Goal: Task Accomplishment & Management: Use online tool/utility

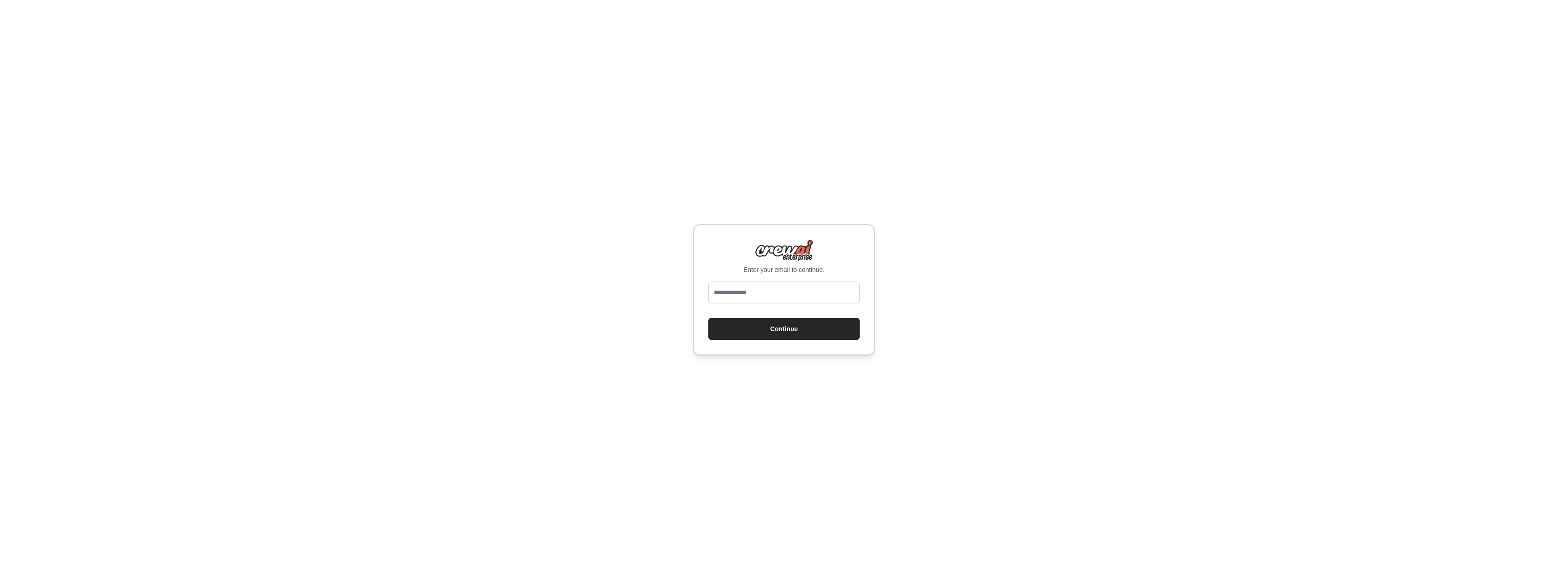
click at [740, 291] on input "email" at bounding box center [784, 292] width 151 height 22
type input "**********"
click at [799, 336] on button "Continue" at bounding box center [784, 328] width 151 height 22
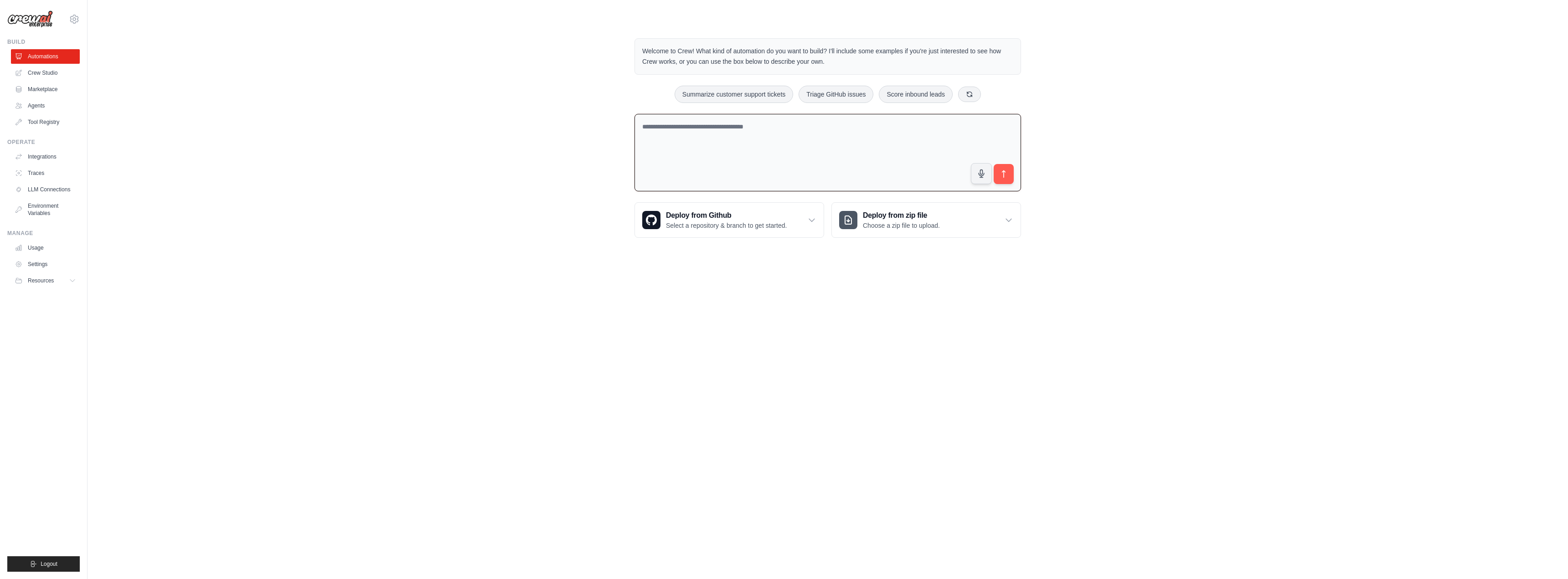
click at [681, 138] on textarea at bounding box center [828, 153] width 387 height 78
click at [692, 131] on textarea at bounding box center [828, 153] width 387 height 78
paste textarea "**********"
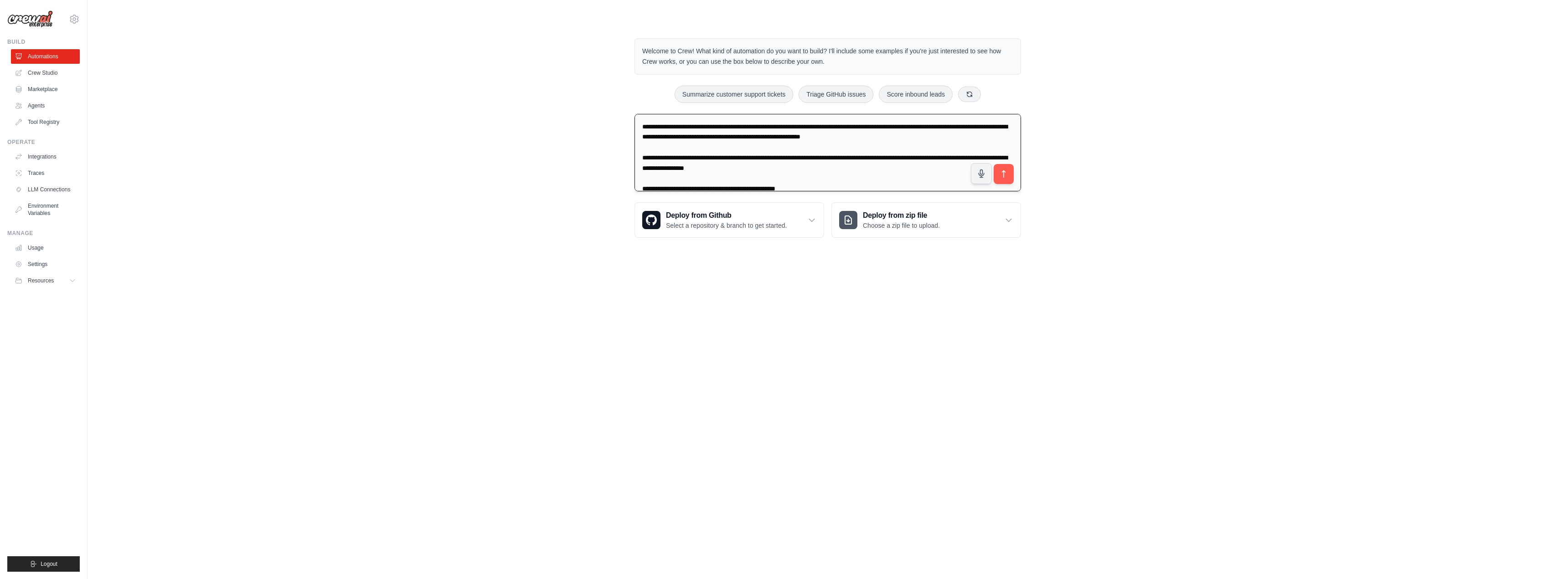
scroll to position [872, 0]
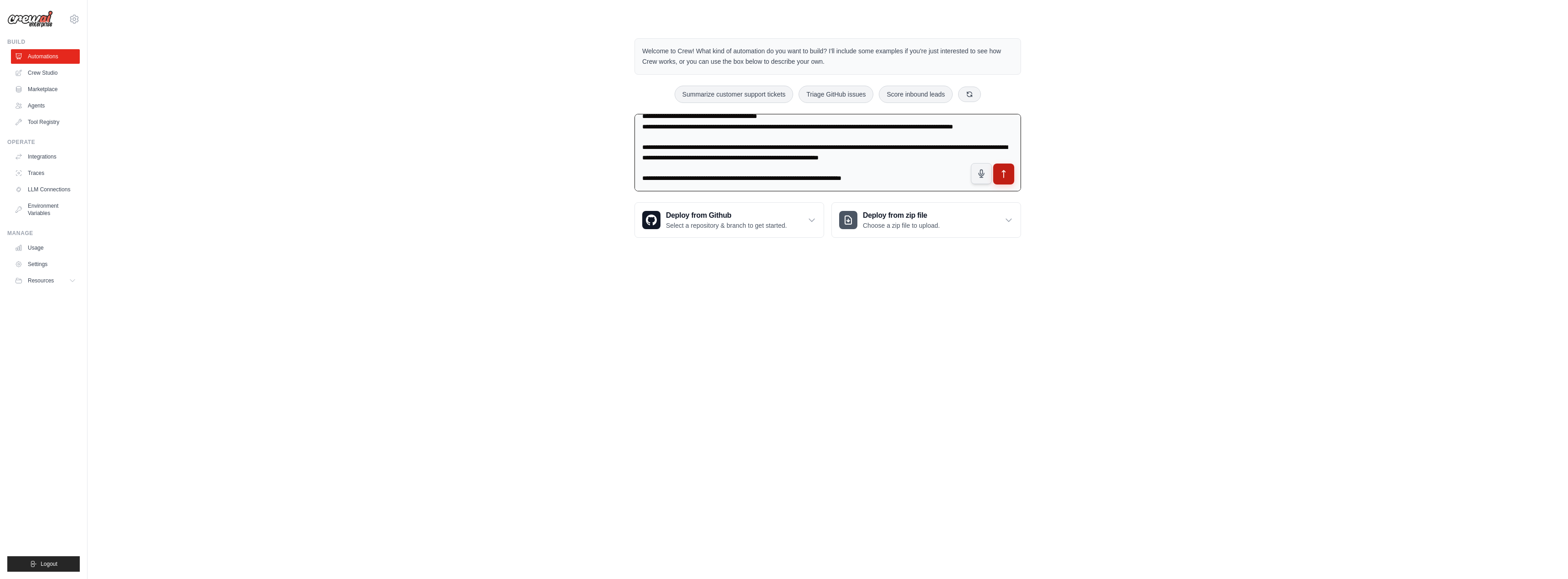
type textarea "**********"
click at [1009, 175] on button "submit" at bounding box center [1004, 174] width 21 height 21
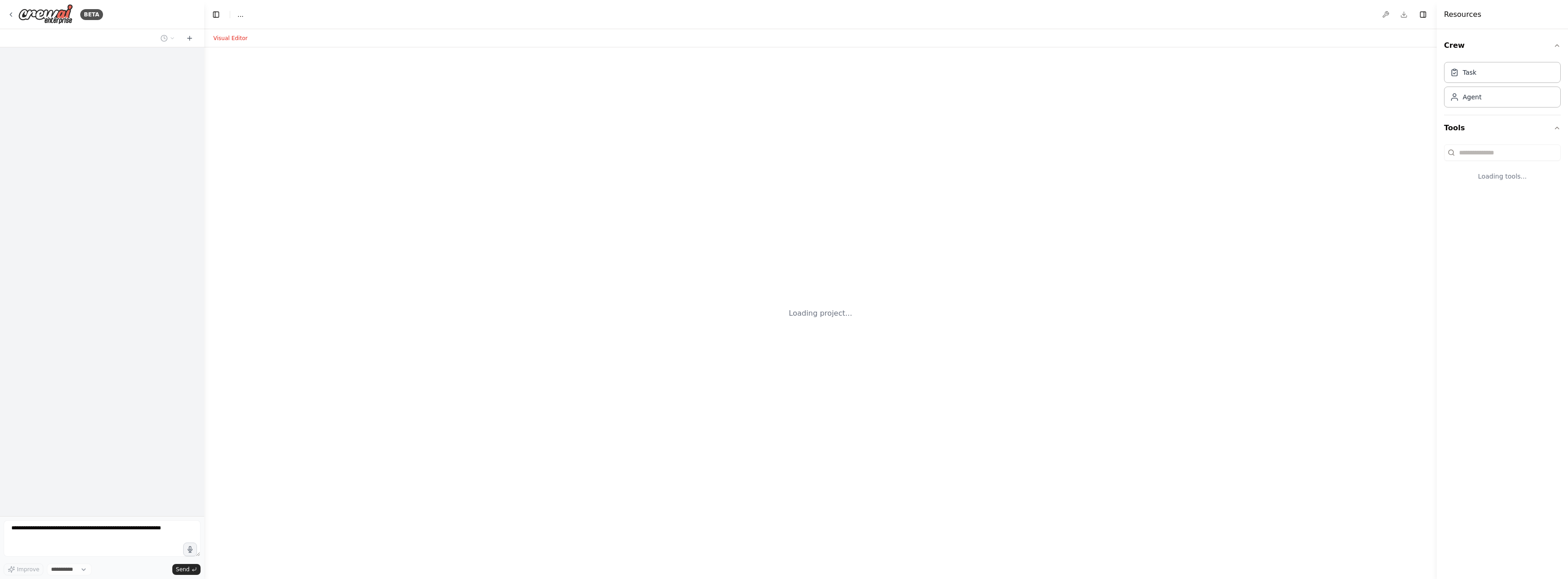
select select "****"
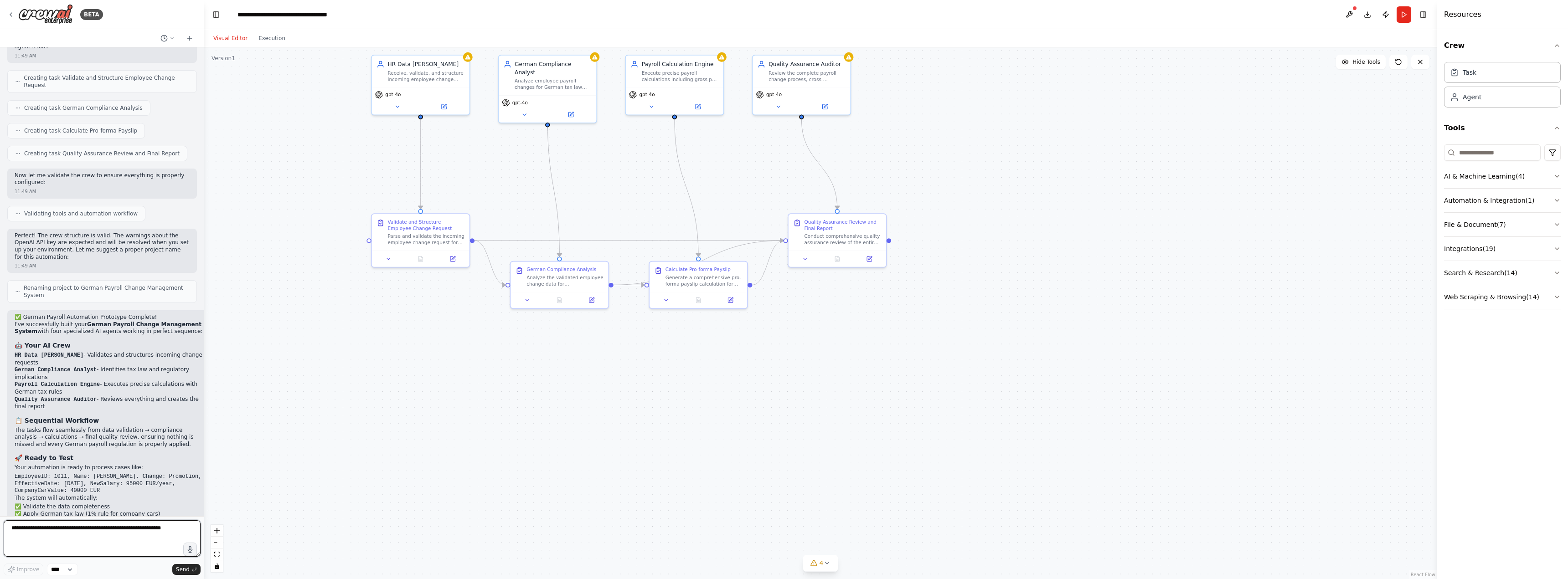
scroll to position [1057, 0]
click at [153, 540] on textarea at bounding box center [102, 538] width 197 height 37
type textarea "**********"
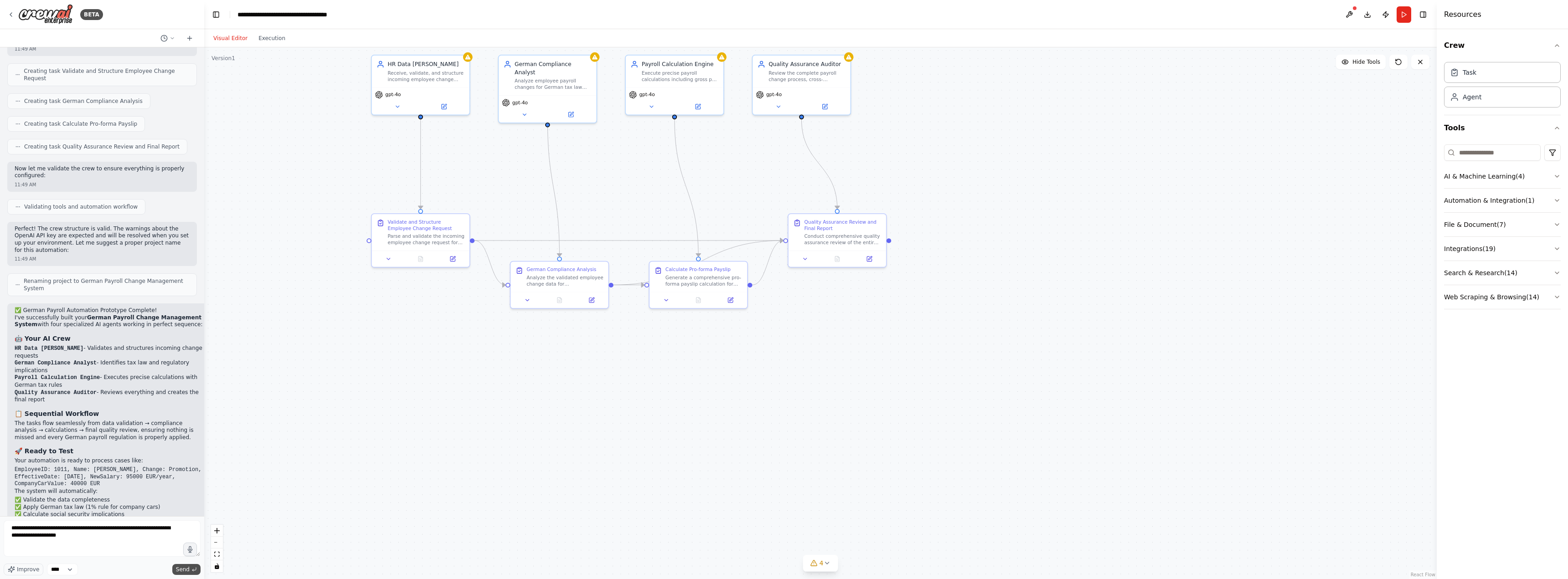
click at [191, 570] on button "Send" at bounding box center [187, 570] width 28 height 11
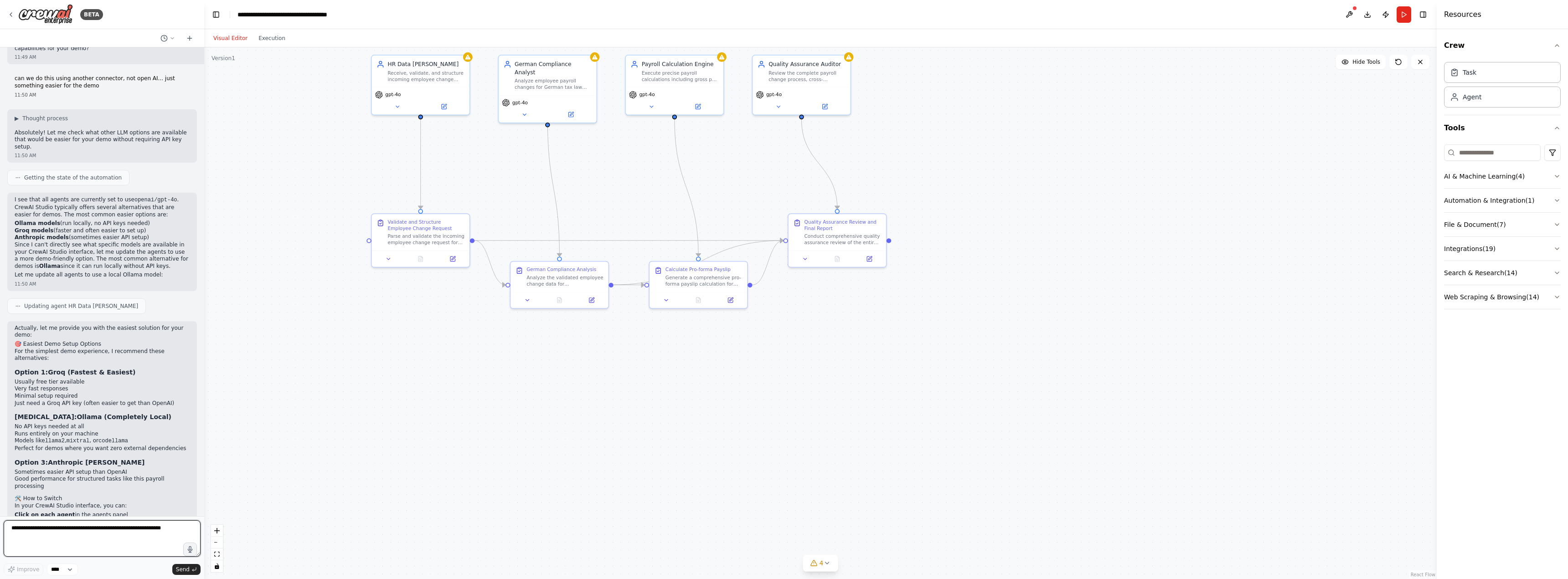
scroll to position [1590, 0]
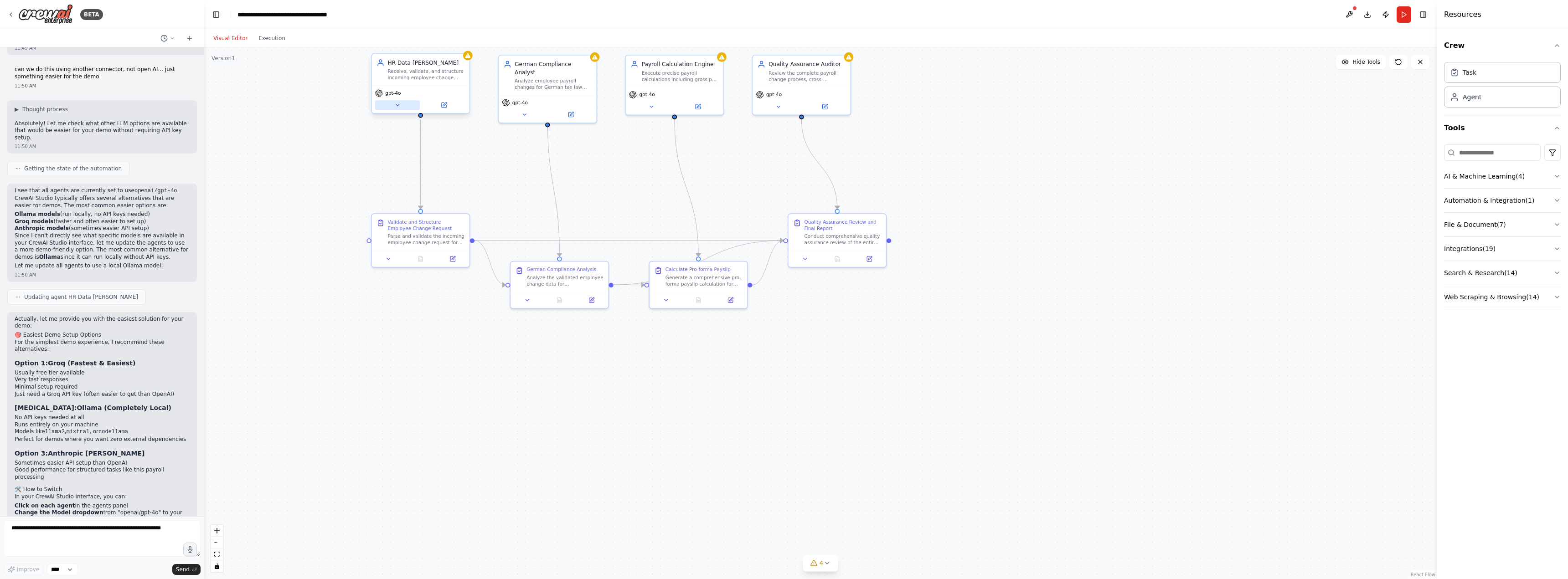
click at [401, 106] on button at bounding box center [397, 105] width 44 height 9
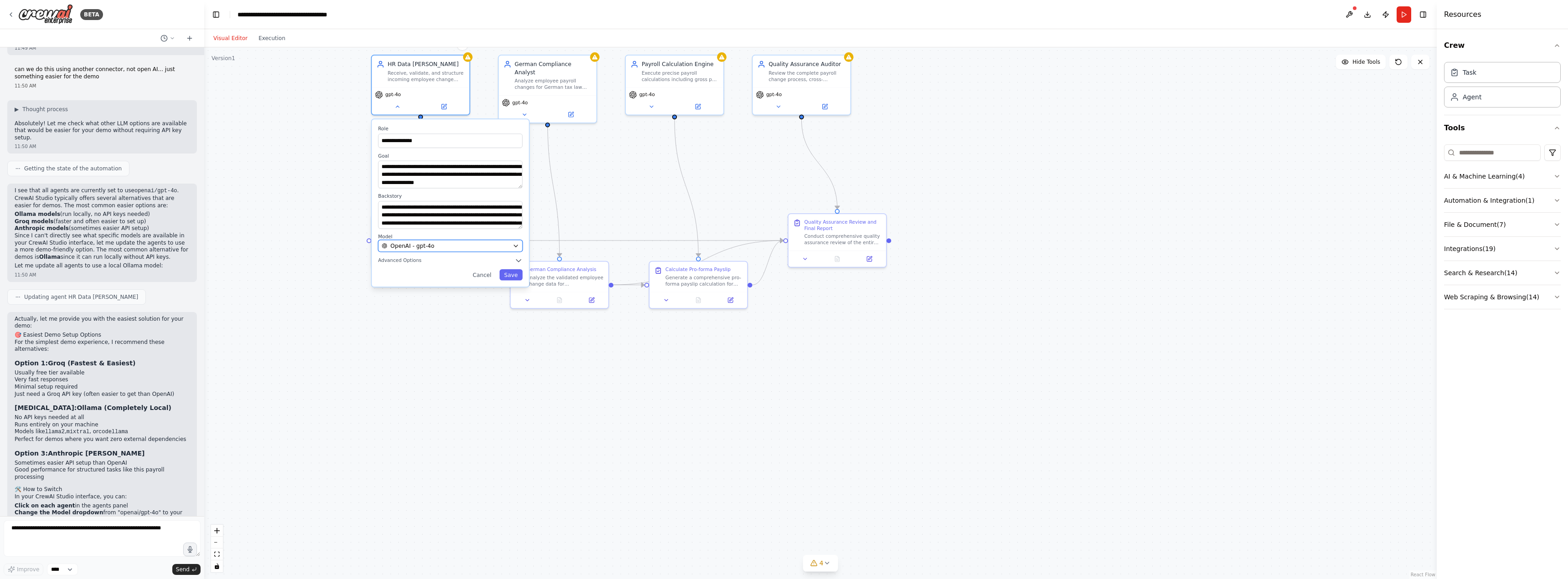
click at [463, 249] on div "OpenAI - gpt-4o" at bounding box center [444, 246] width 127 height 8
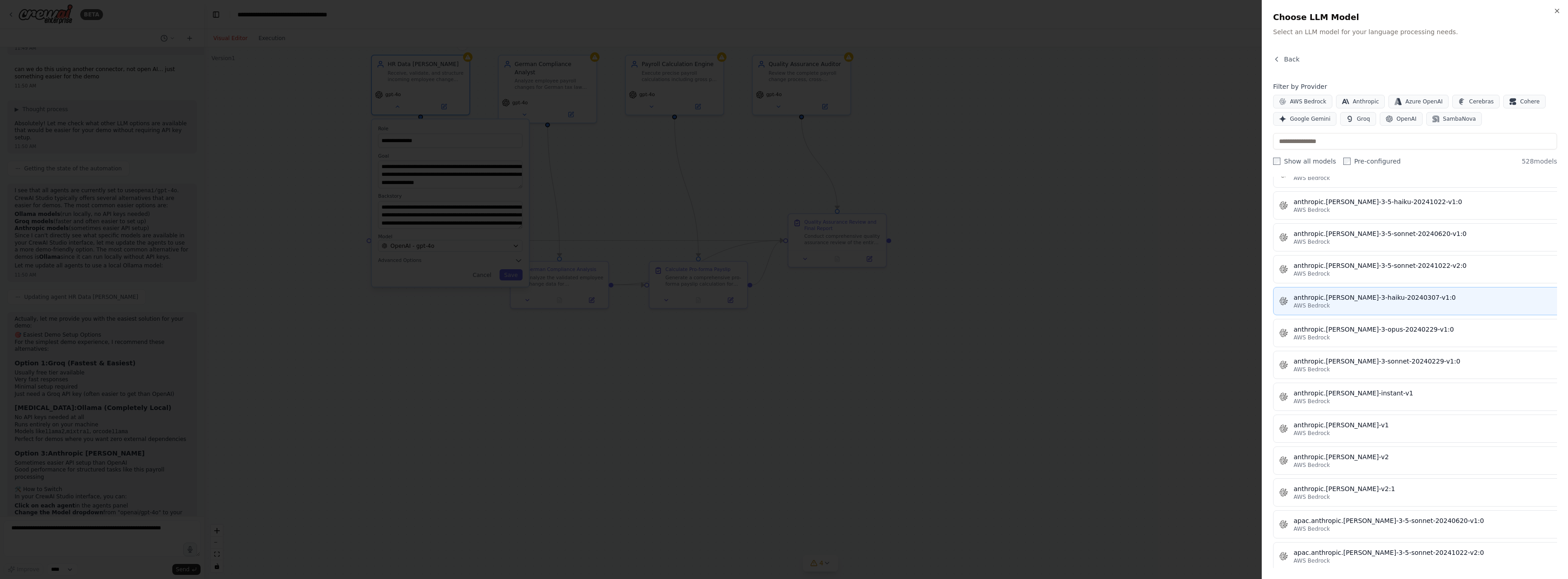
scroll to position [729, 0]
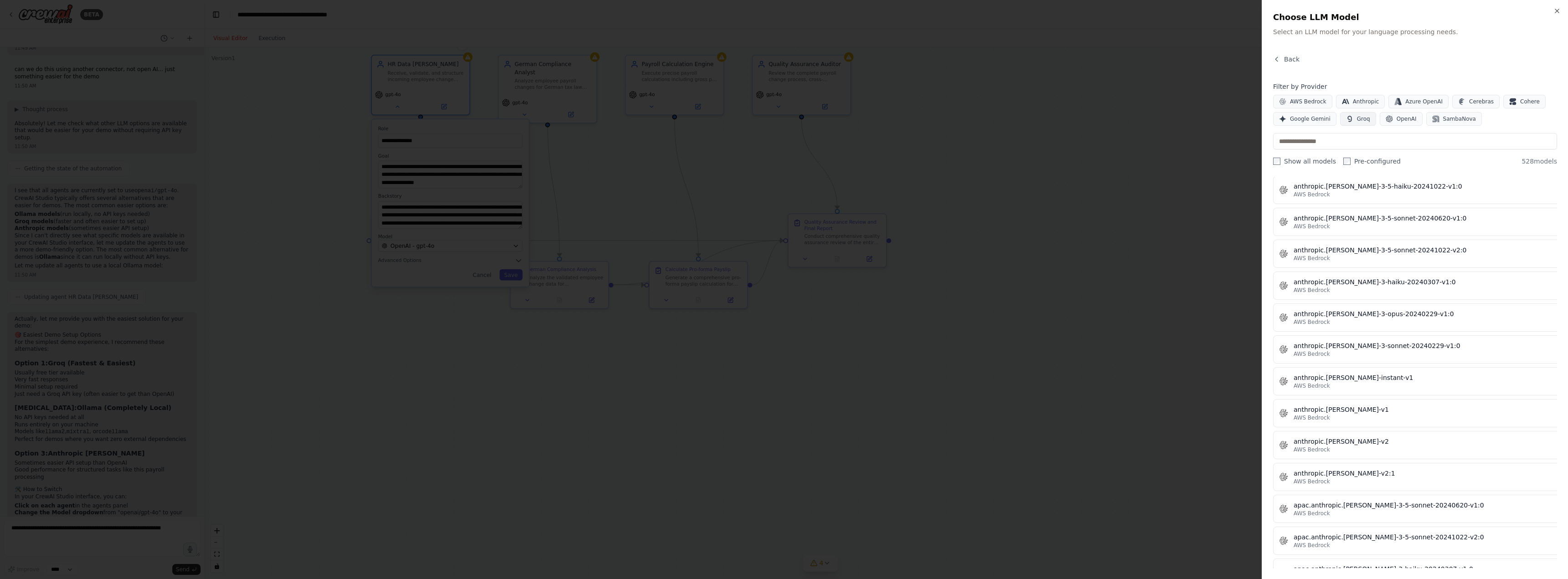
click at [1358, 124] on button "Groq" at bounding box center [1358, 119] width 36 height 13
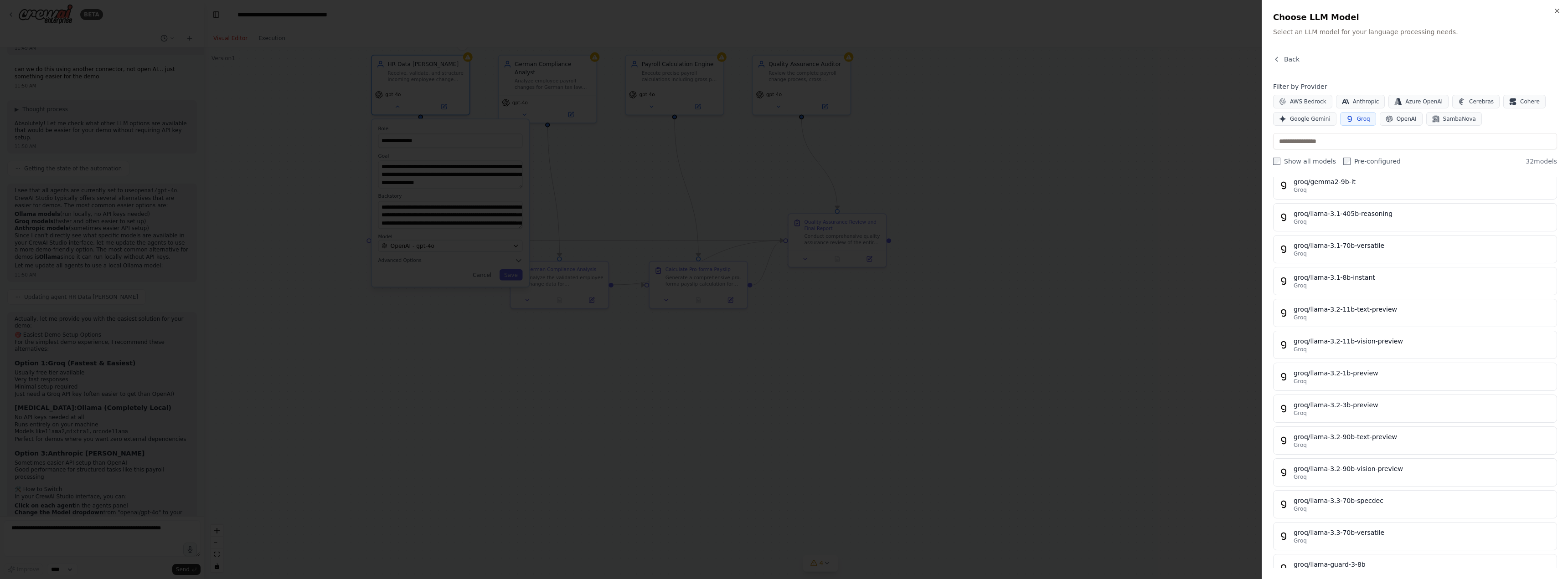
scroll to position [0, 0]
click at [1377, 223] on div "Groq" at bounding box center [1422, 224] width 258 height 8
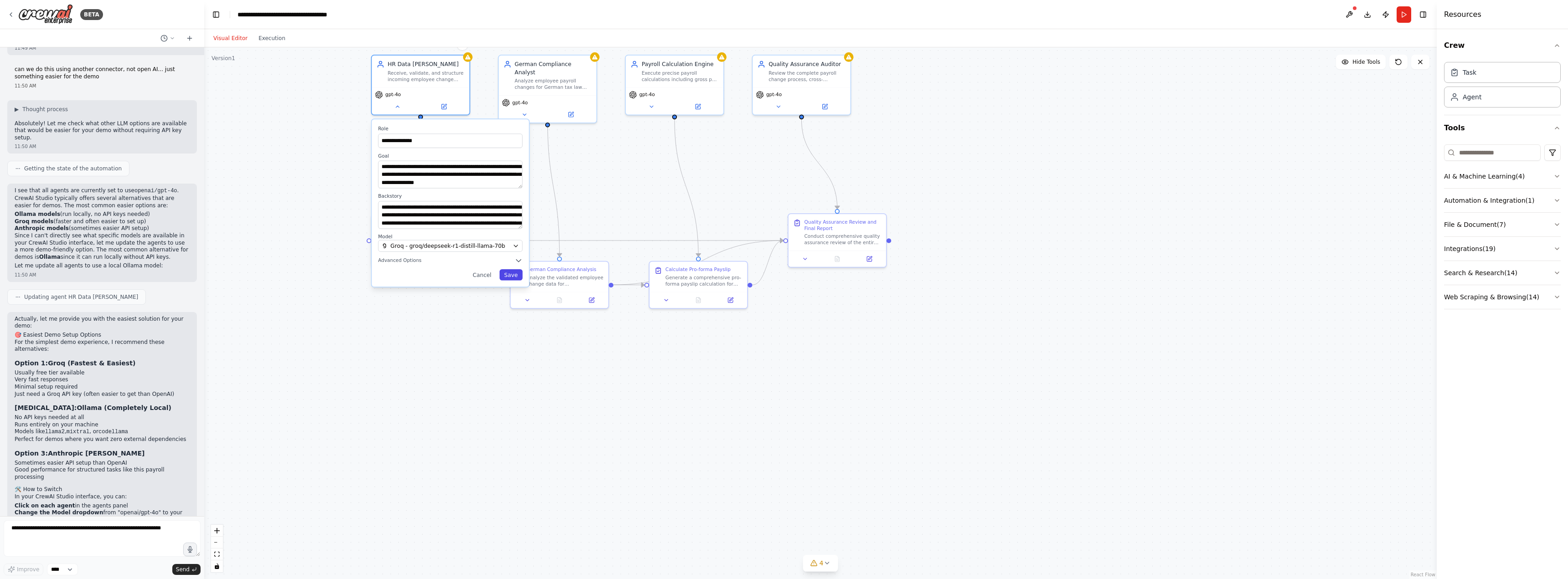
click at [507, 273] on button "Save" at bounding box center [511, 275] width 24 height 11
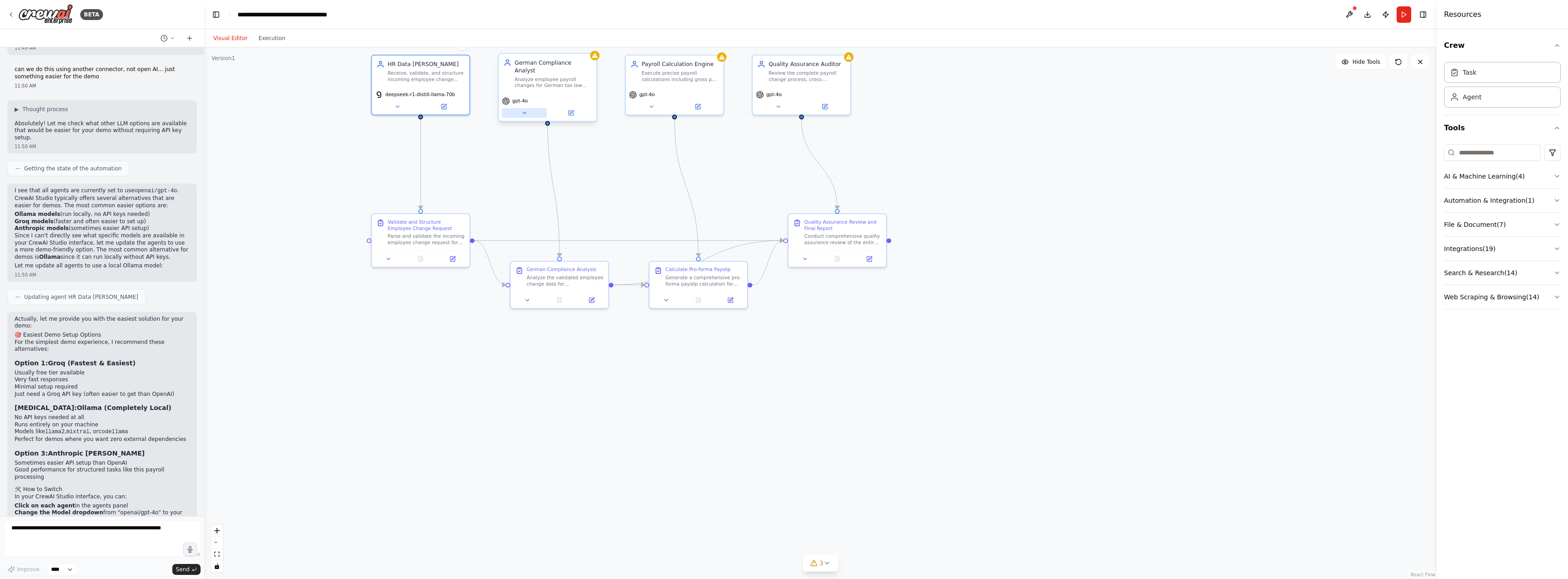
click at [526, 109] on icon at bounding box center [524, 112] width 7 height 7
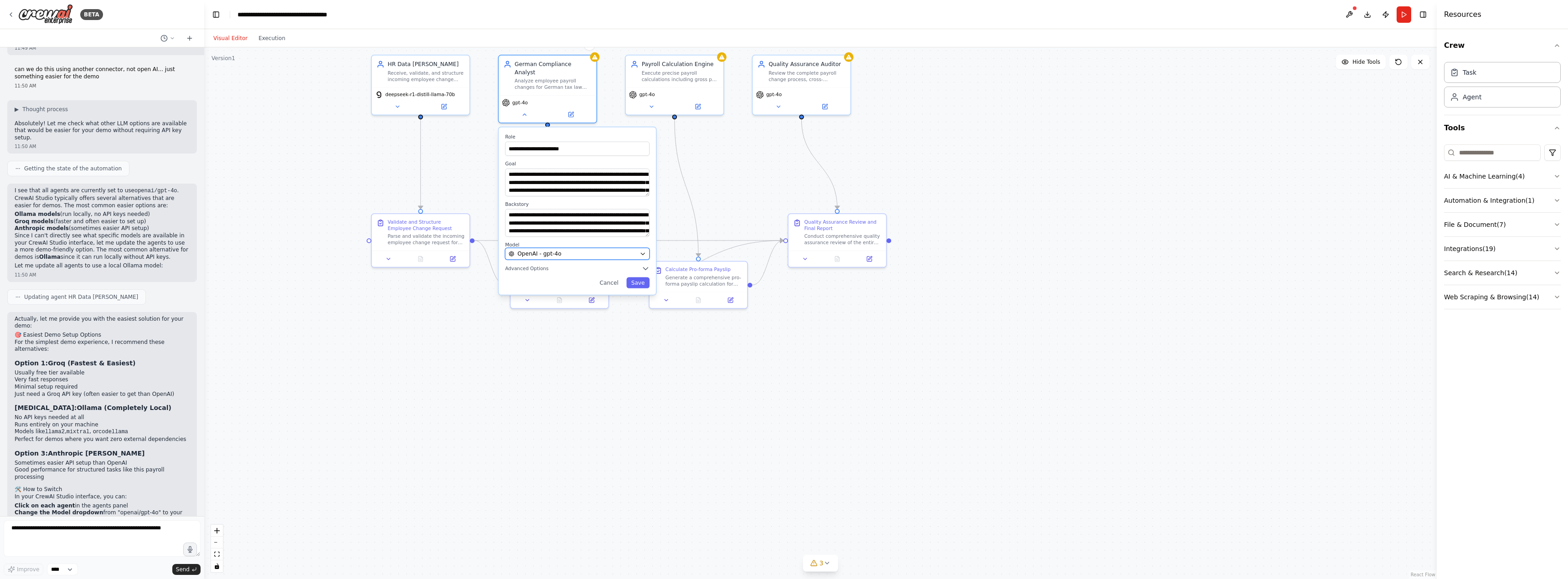
click at [577, 250] on div "OpenAI - gpt-4o" at bounding box center [572, 254] width 127 height 8
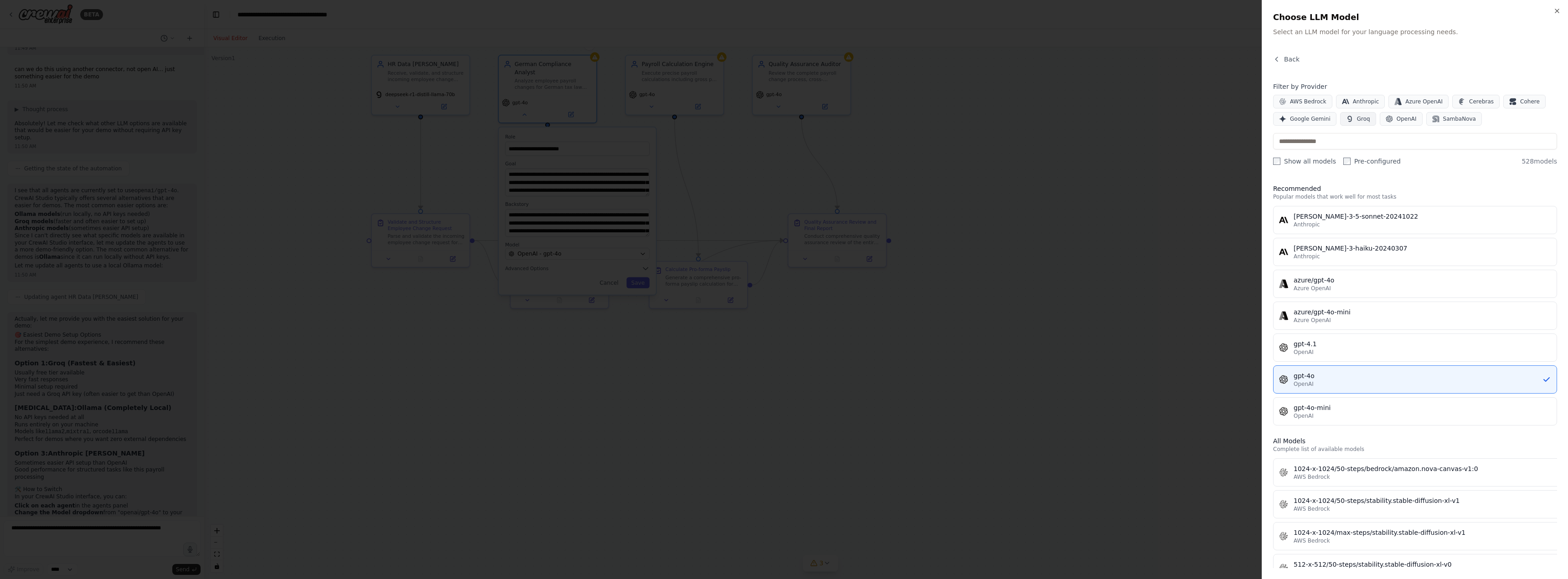
click at [1359, 116] on span "Groq" at bounding box center [1363, 119] width 13 height 8
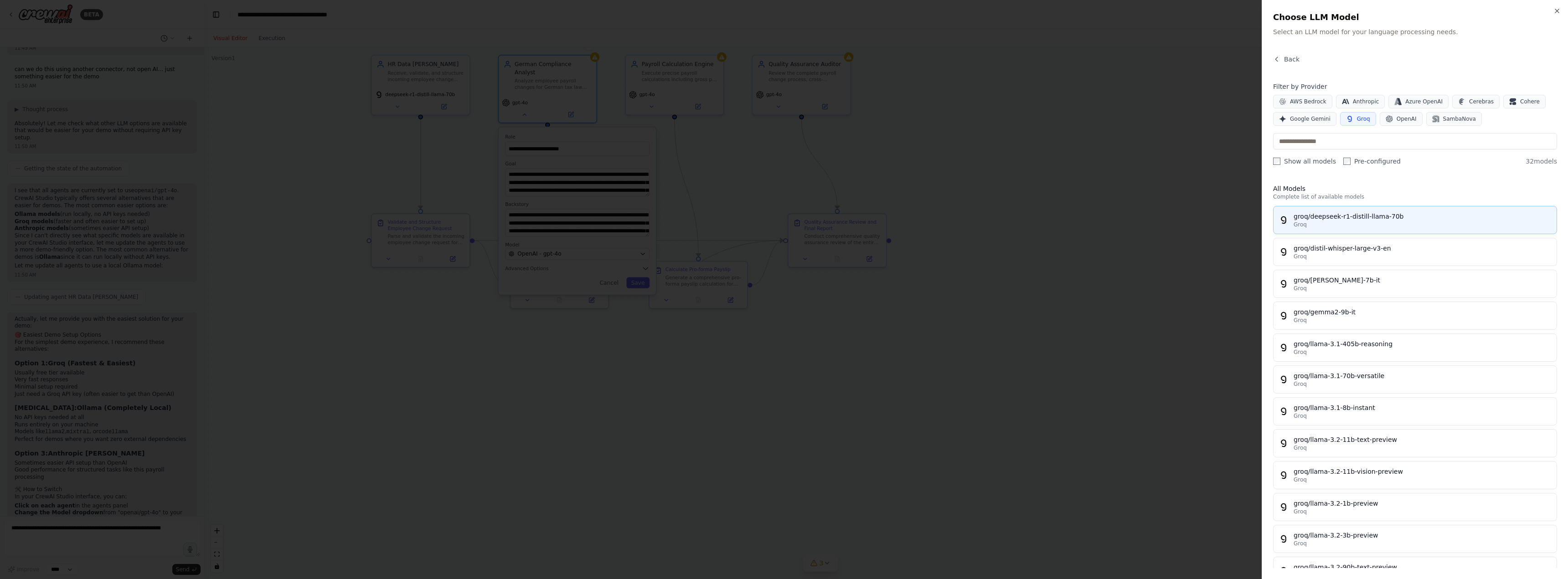
click at [1335, 220] on div "groq/deepseek-r1-distill-llama-70b" at bounding box center [1422, 217] width 258 height 9
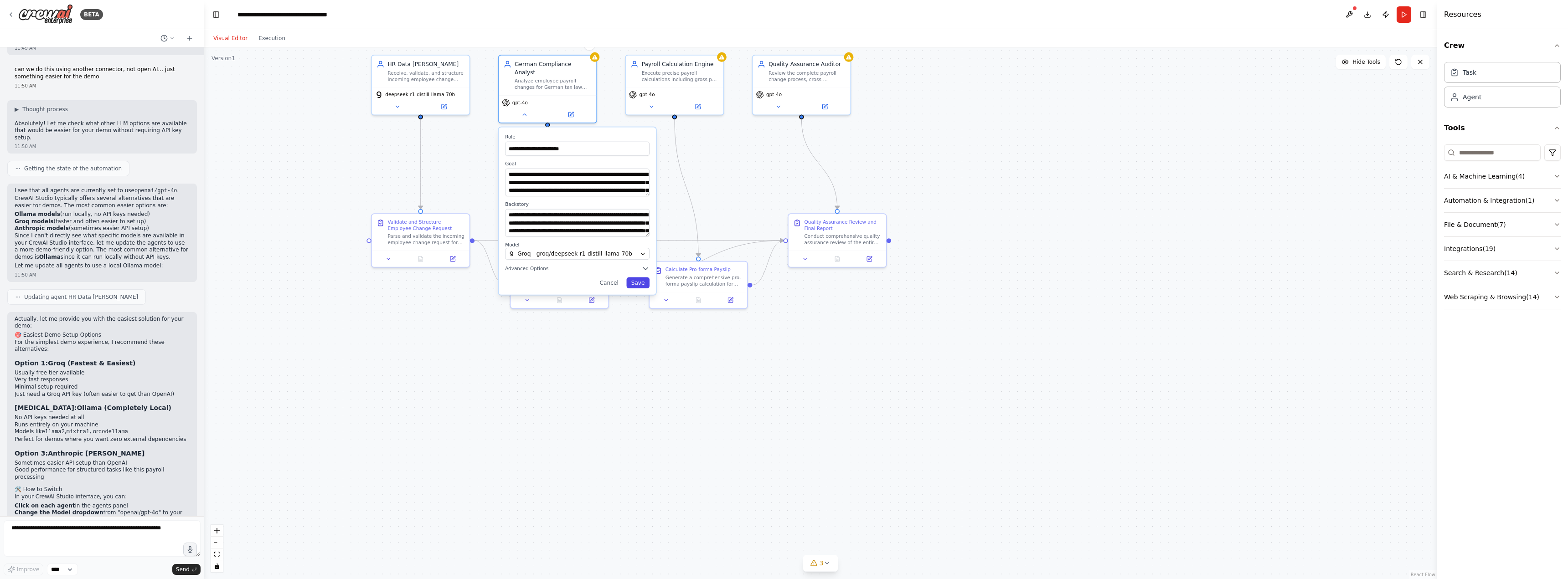
click at [635, 277] on button "Save" at bounding box center [638, 283] width 24 height 11
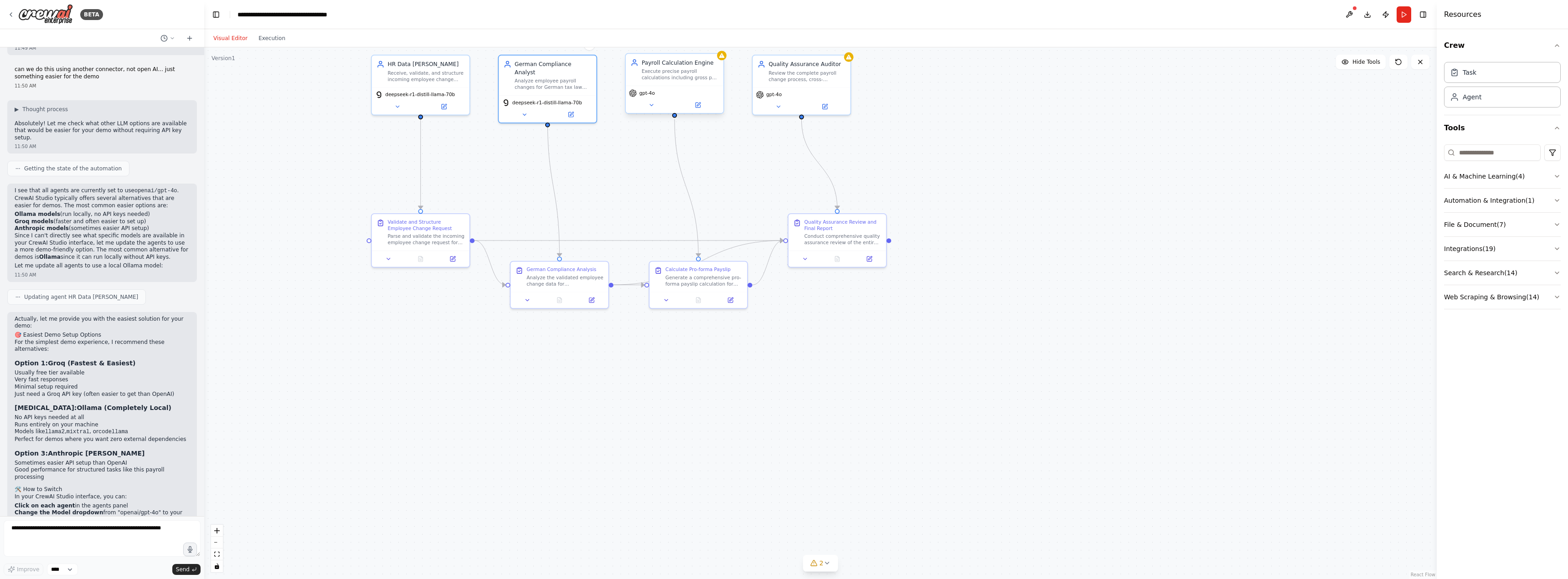
click at [651, 97] on div "gpt-4o" at bounding box center [642, 93] width 26 height 8
click at [651, 109] on button at bounding box center [651, 105] width 44 height 9
click at [651, 107] on icon at bounding box center [651, 105] width 7 height 7
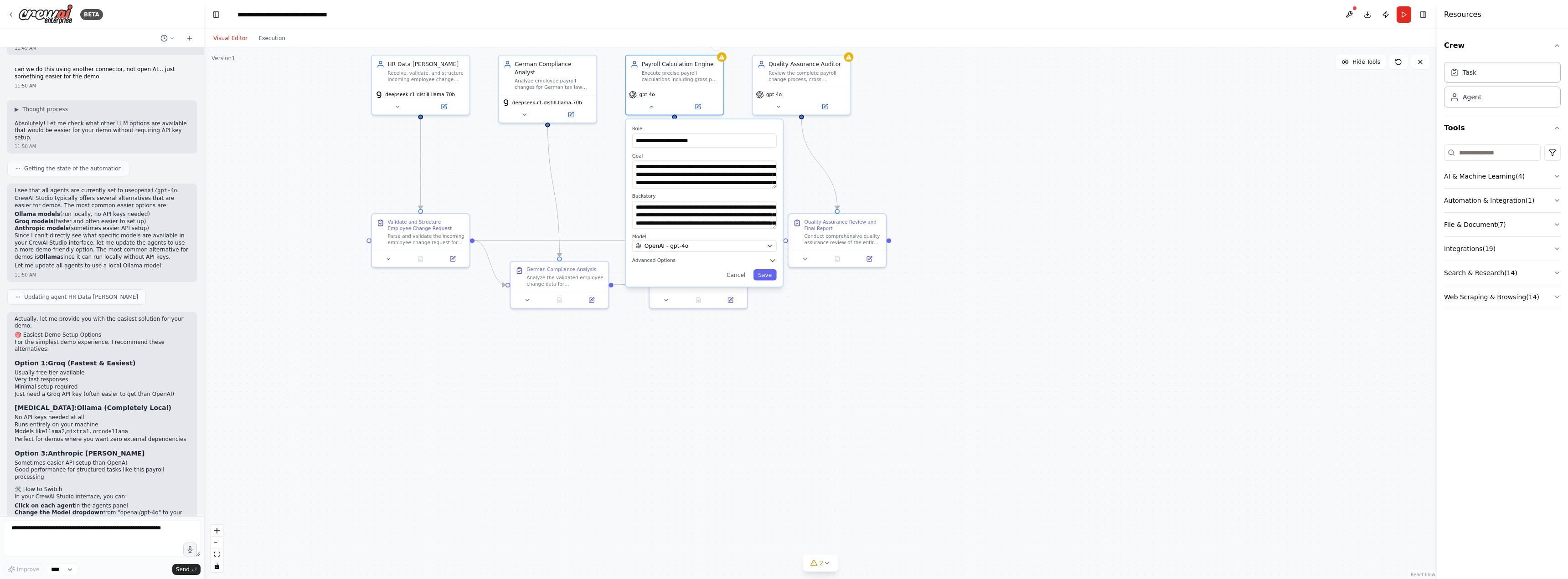
click at [688, 254] on div "**********" at bounding box center [704, 203] width 158 height 167
click at [687, 248] on div "OpenAI - gpt-4o" at bounding box center [699, 246] width 127 height 8
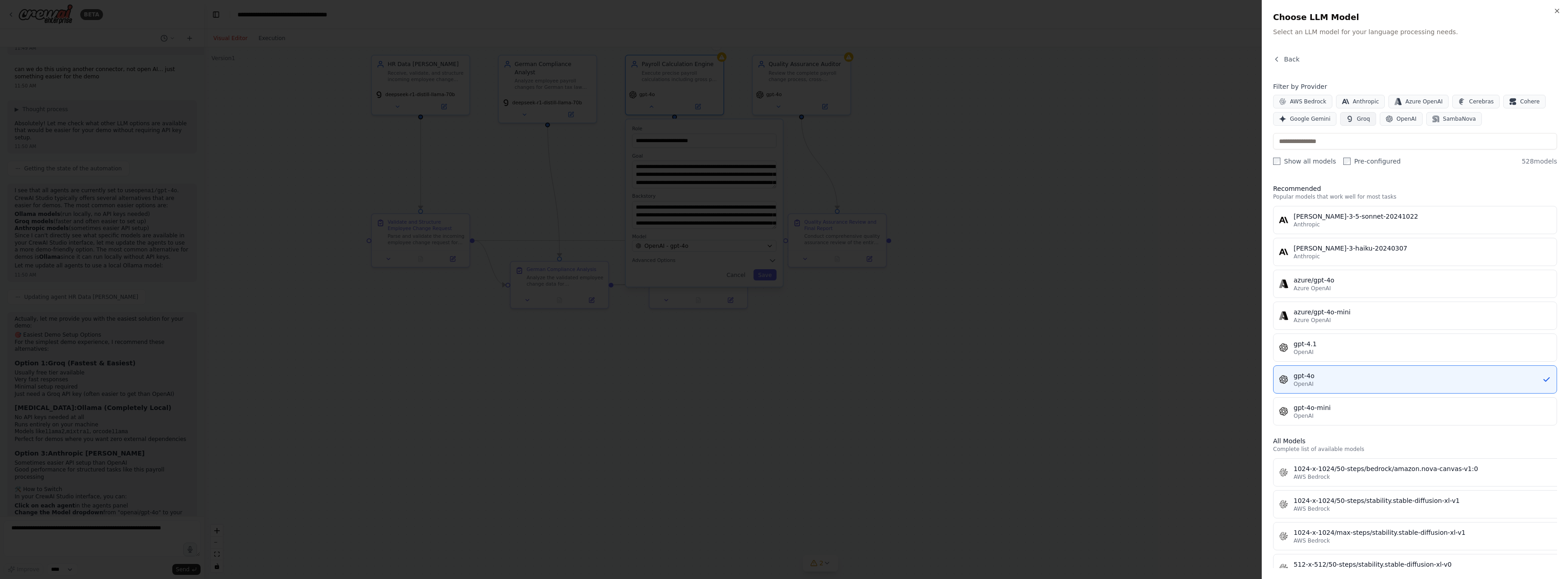
click at [1351, 119] on button "Groq" at bounding box center [1358, 119] width 36 height 13
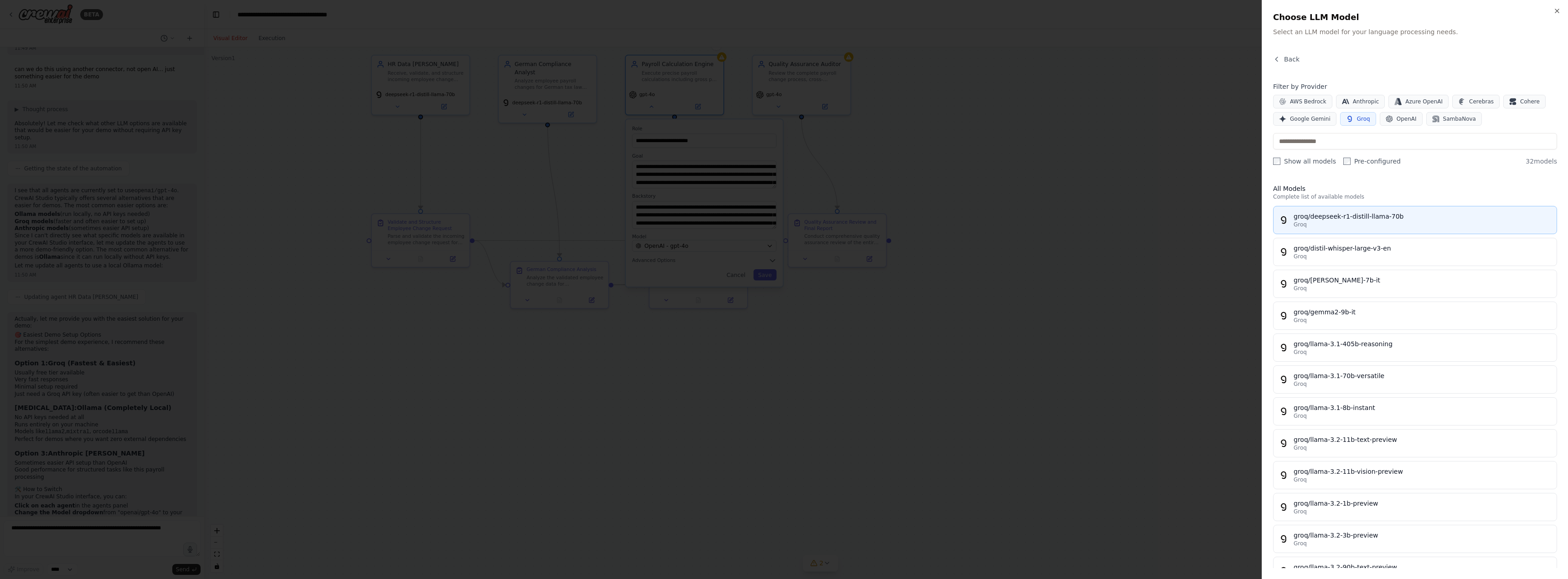
click at [1338, 223] on div "Groq" at bounding box center [1422, 224] width 258 height 8
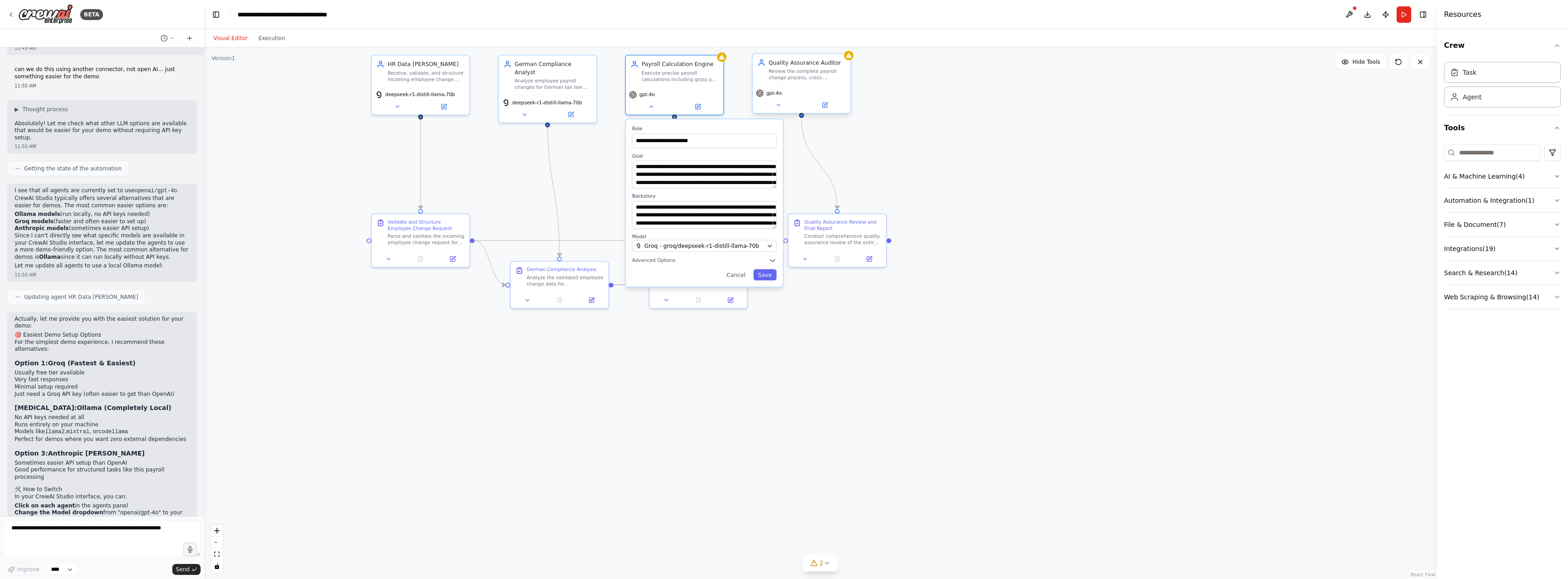
click at [776, 97] on div "gpt-4o" at bounding box center [801, 99] width 97 height 27
click at [767, 274] on button "Save" at bounding box center [765, 275] width 24 height 11
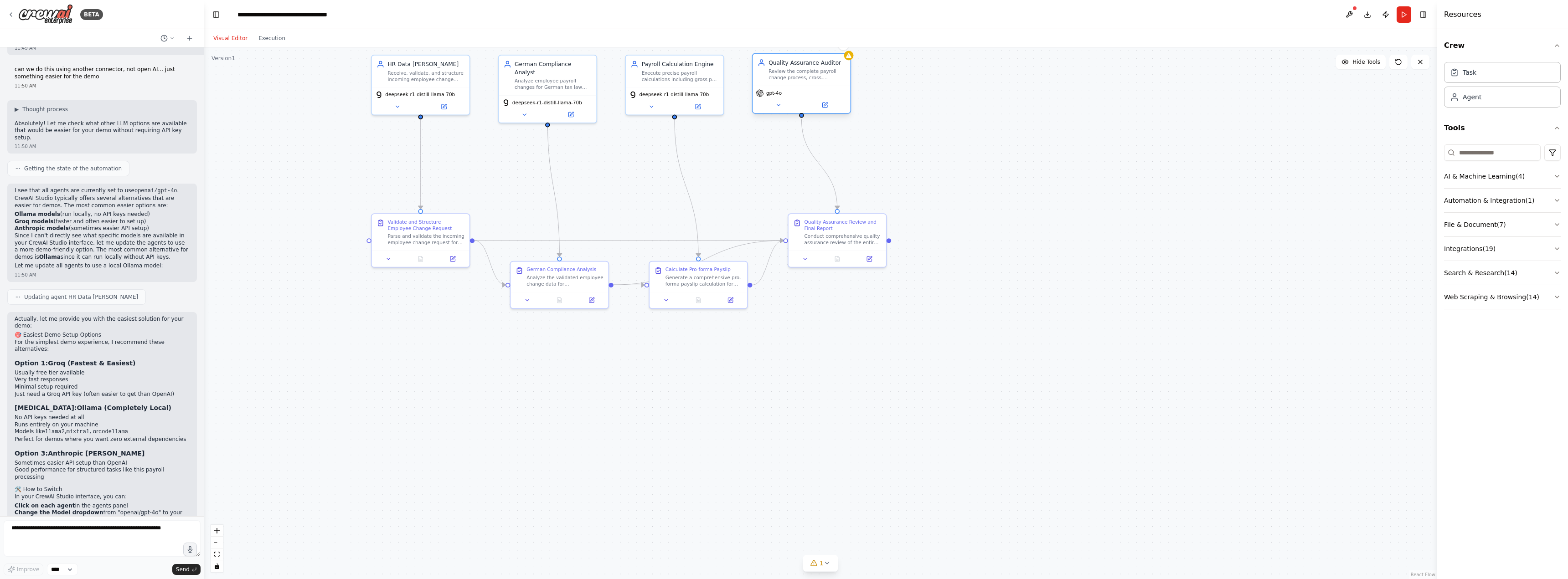
click at [776, 93] on span "gpt-4o" at bounding box center [774, 93] width 15 height 7
click at [783, 104] on button at bounding box center [777, 105] width 44 height 9
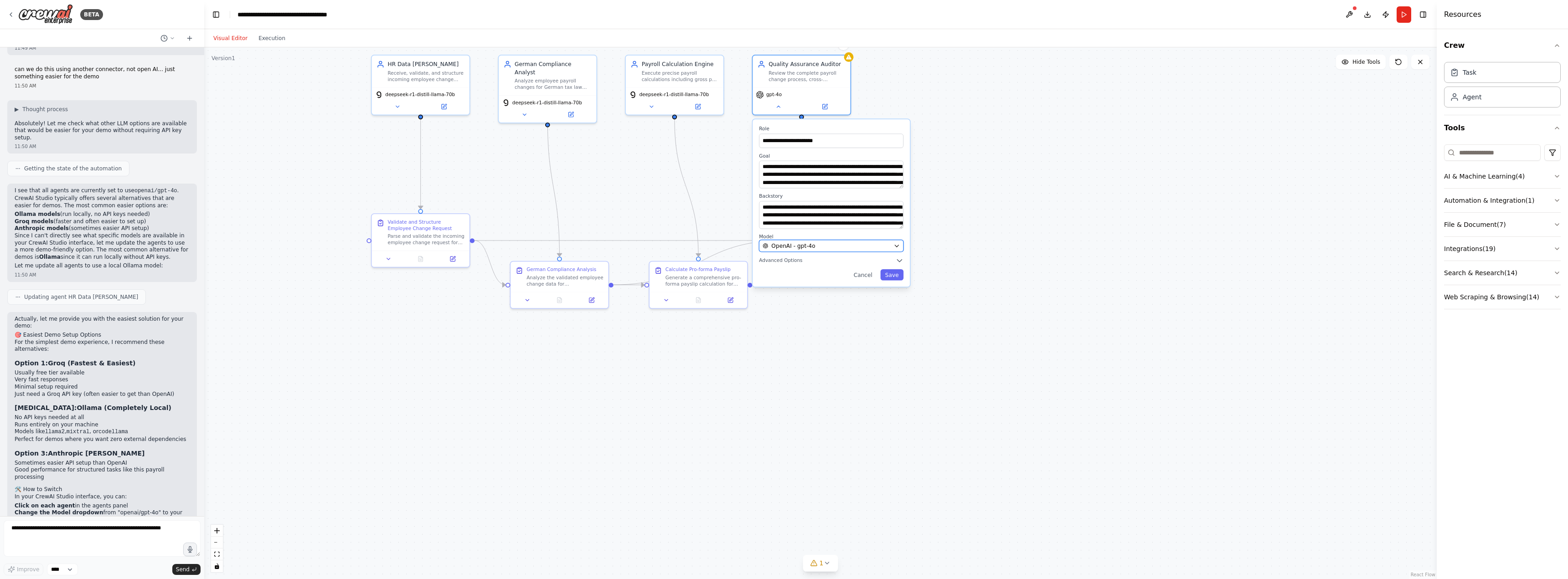
click at [809, 242] on span "OpenAI - gpt-4o" at bounding box center [792, 246] width 43 height 8
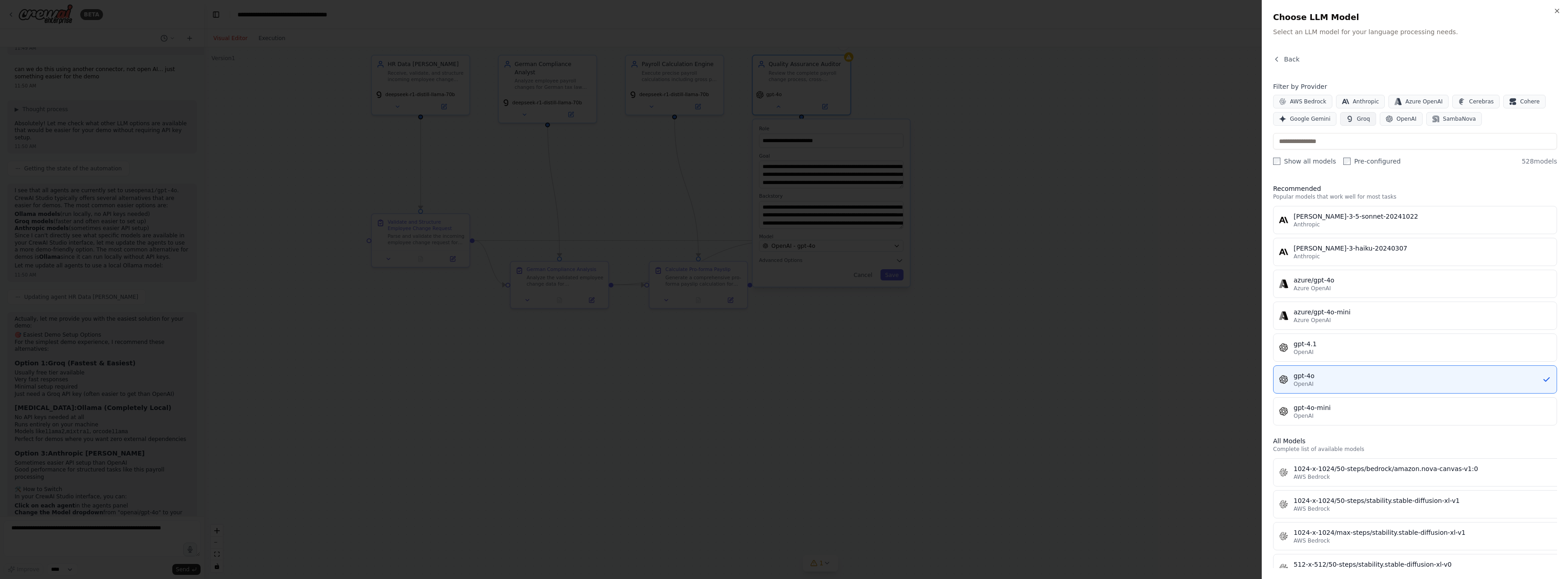
click at [1357, 117] on span "Groq" at bounding box center [1363, 119] width 13 height 8
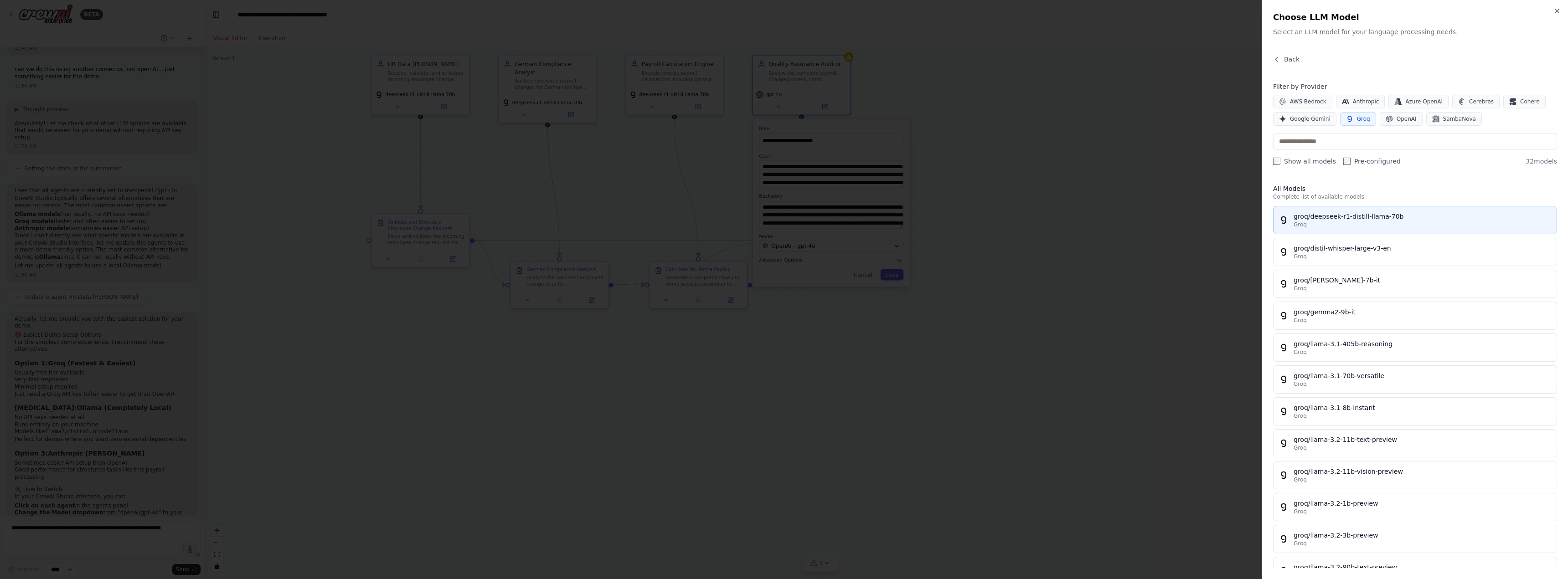
click at [1345, 226] on div "Groq" at bounding box center [1422, 224] width 258 height 8
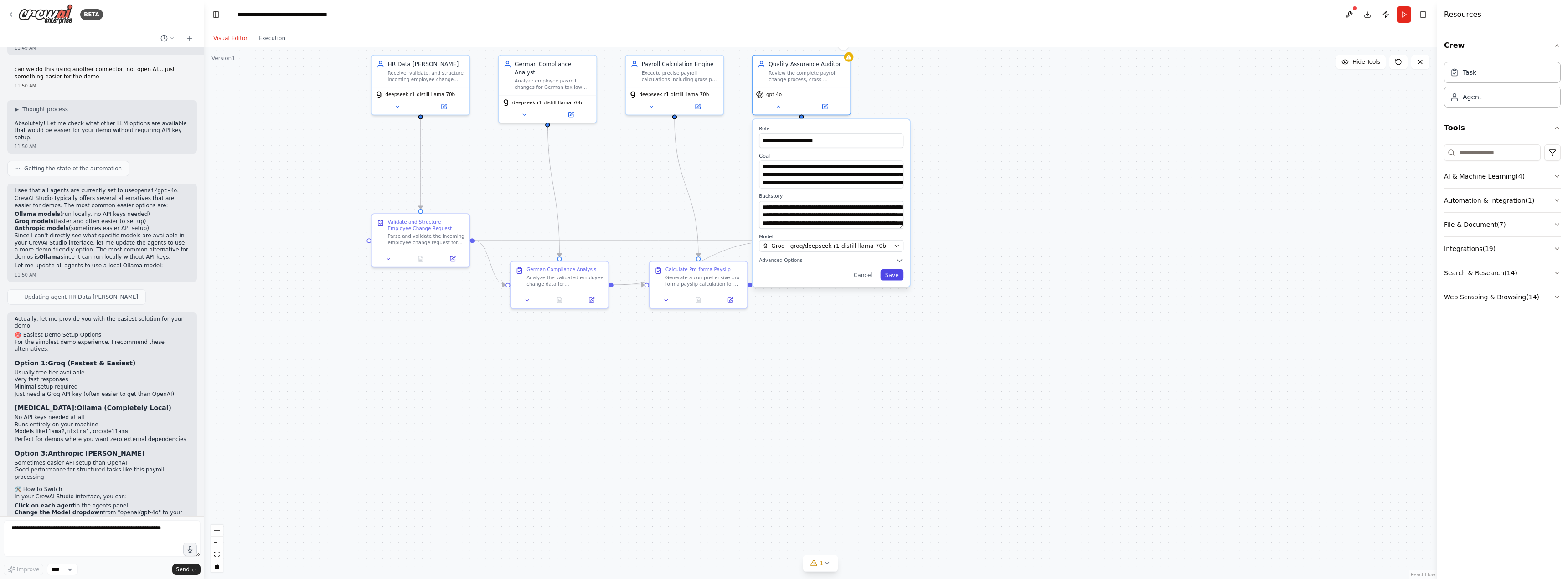
click at [899, 279] on button "Save" at bounding box center [892, 275] width 24 height 11
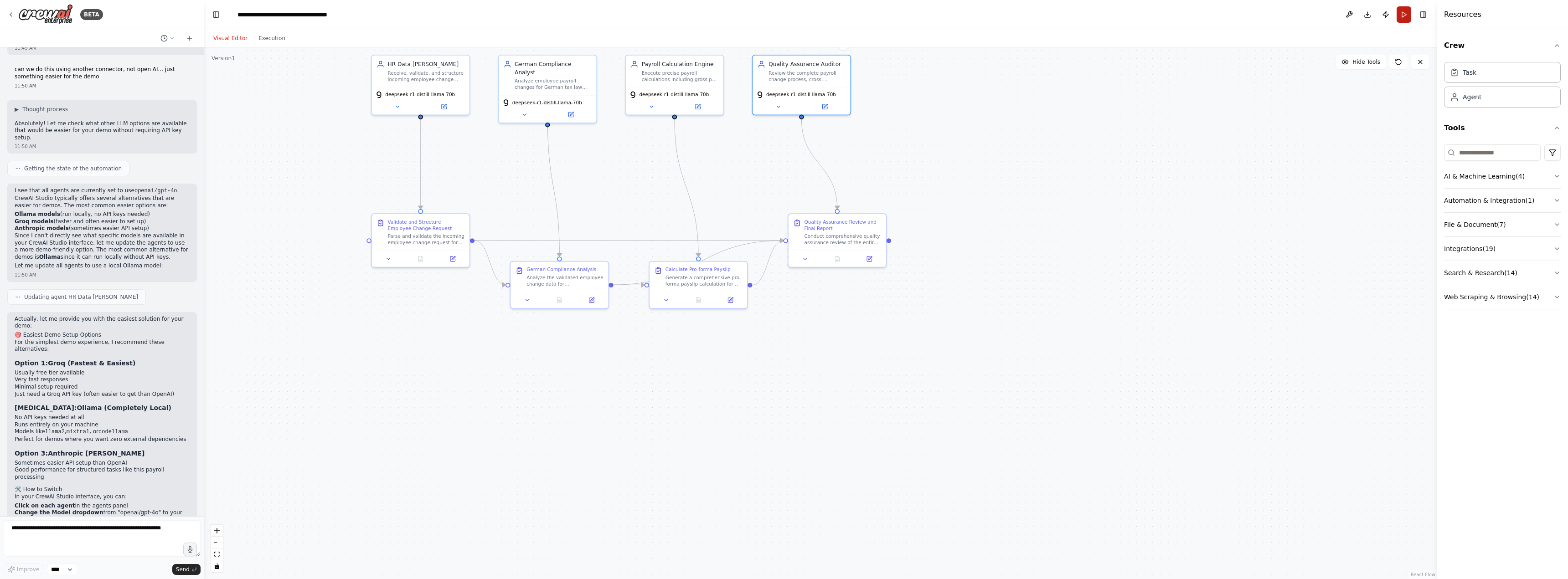
click at [1405, 9] on button "Run" at bounding box center [1403, 14] width 14 height 16
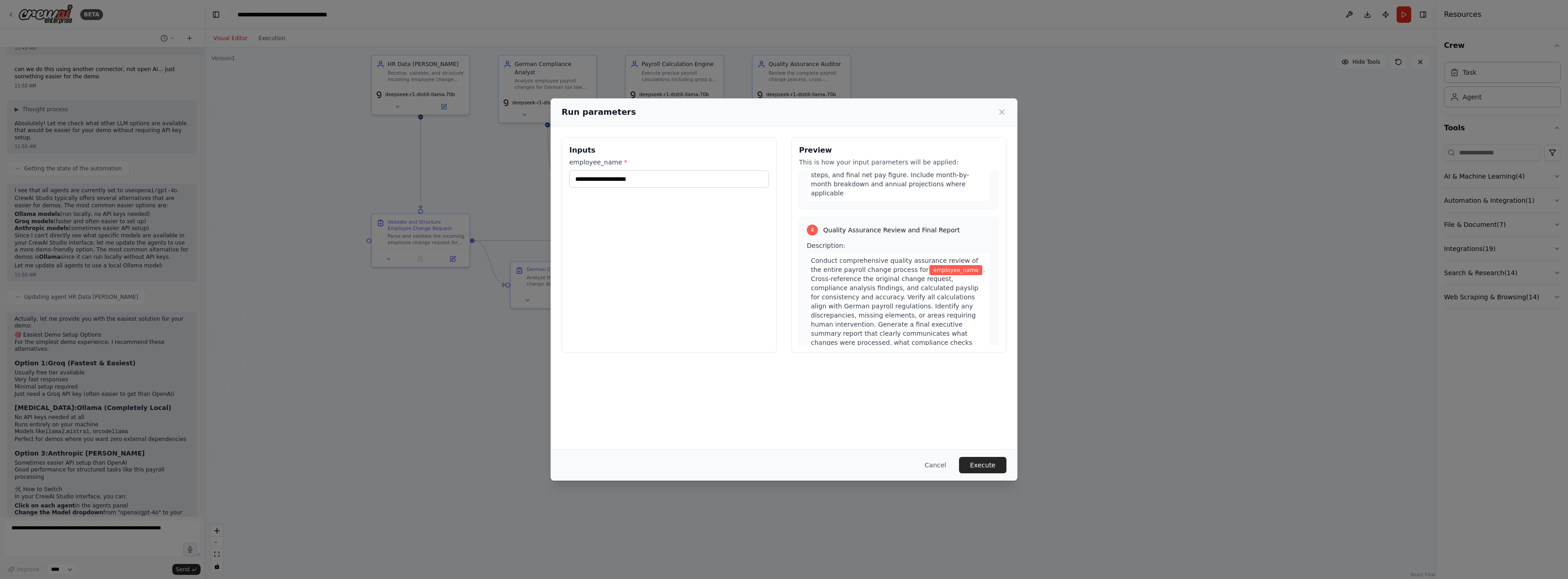
scroll to position [715, 0]
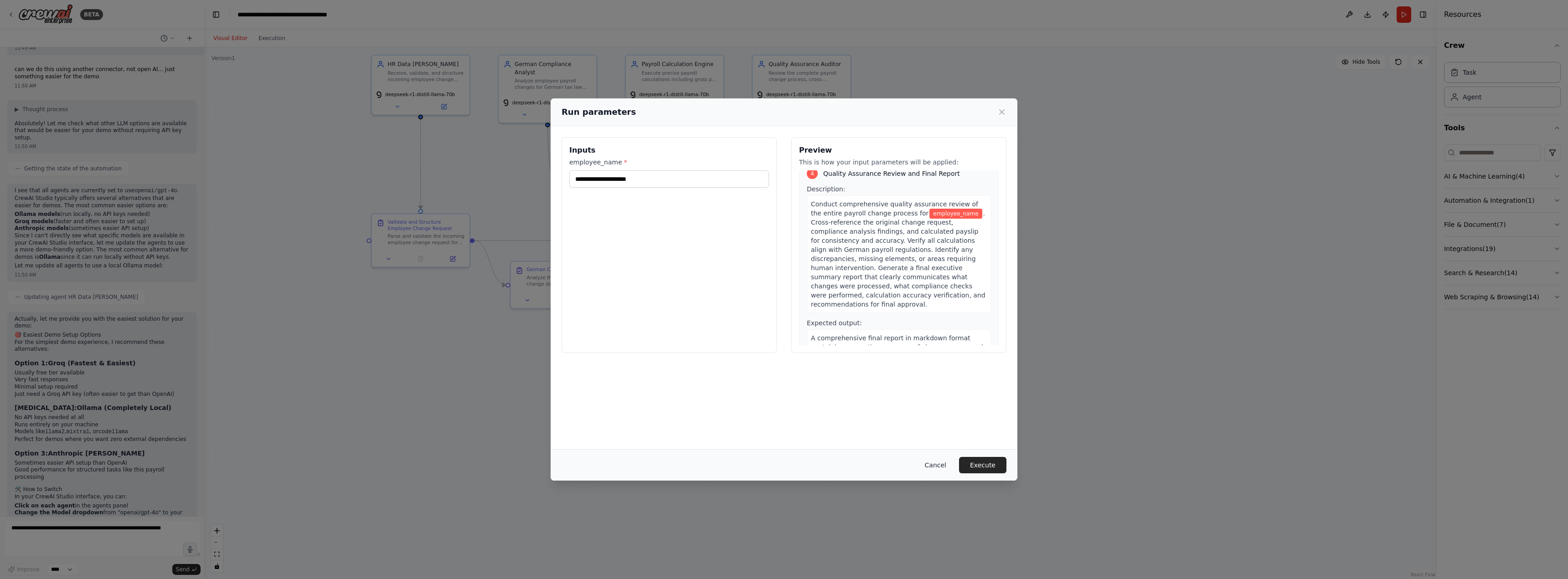
click at [947, 468] on button "Cancel" at bounding box center [936, 465] width 36 height 16
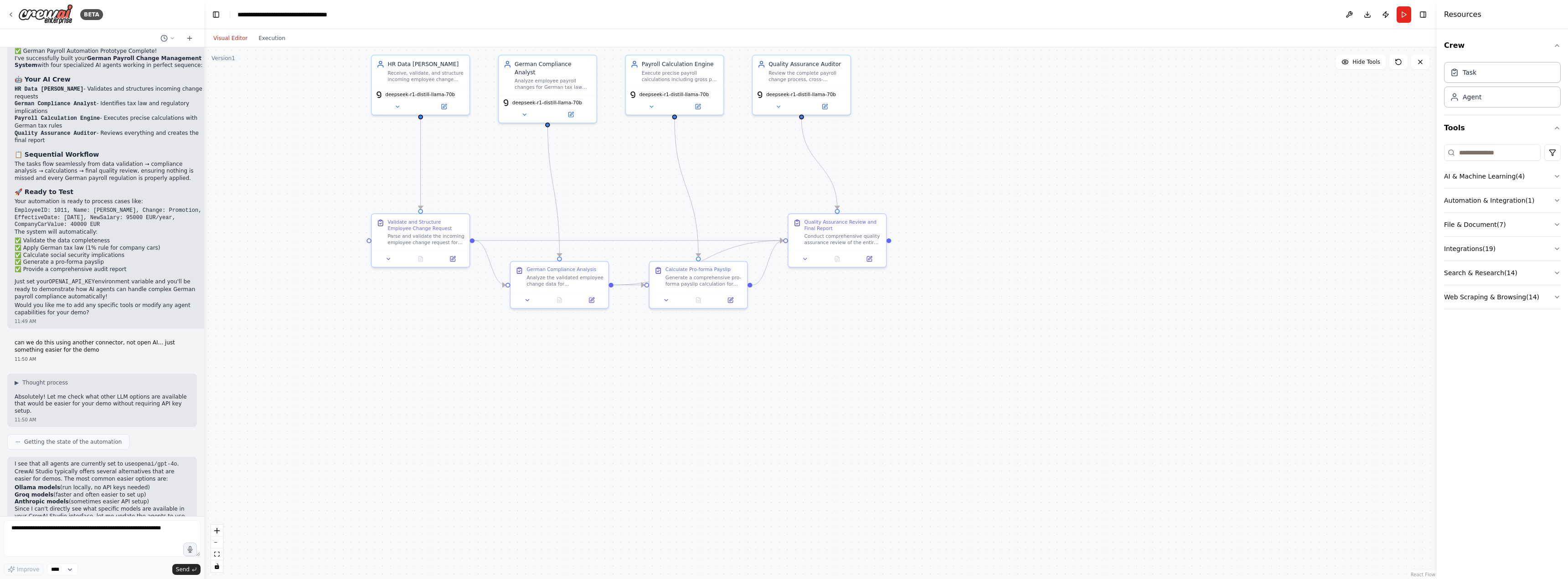
scroll to position [1590, 0]
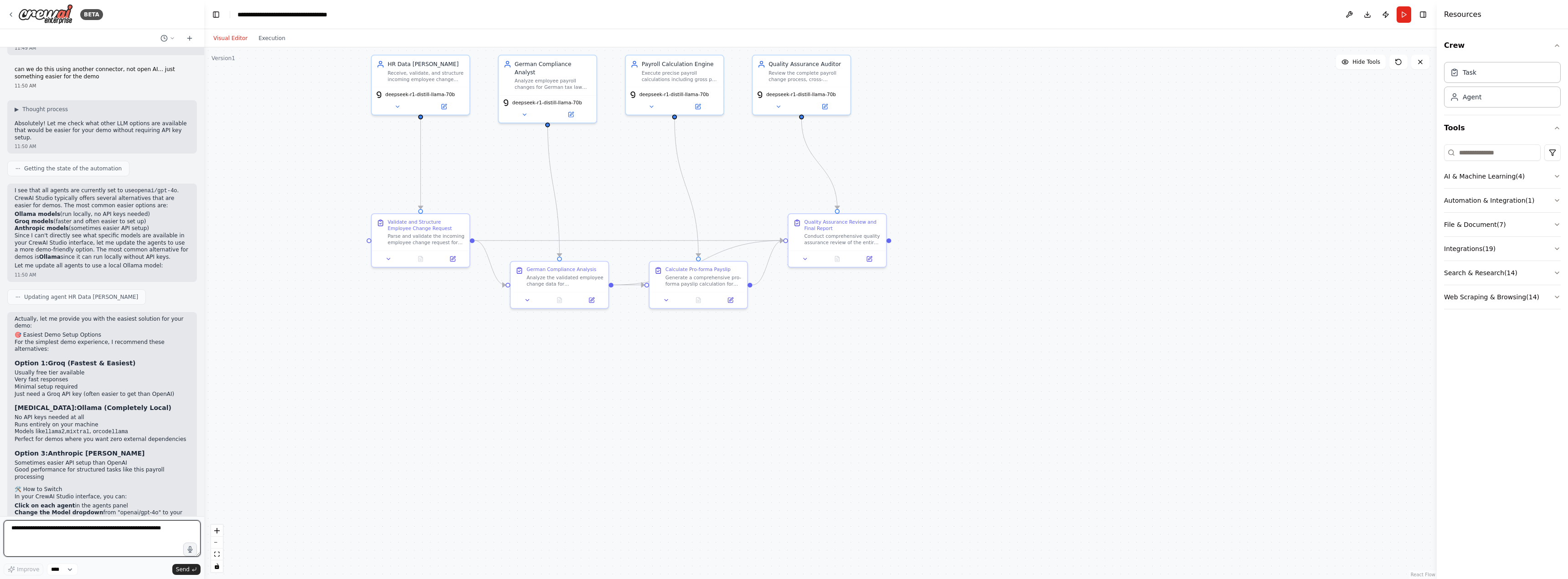
click at [100, 526] on textarea at bounding box center [102, 538] width 197 height 37
type textarea "**********"
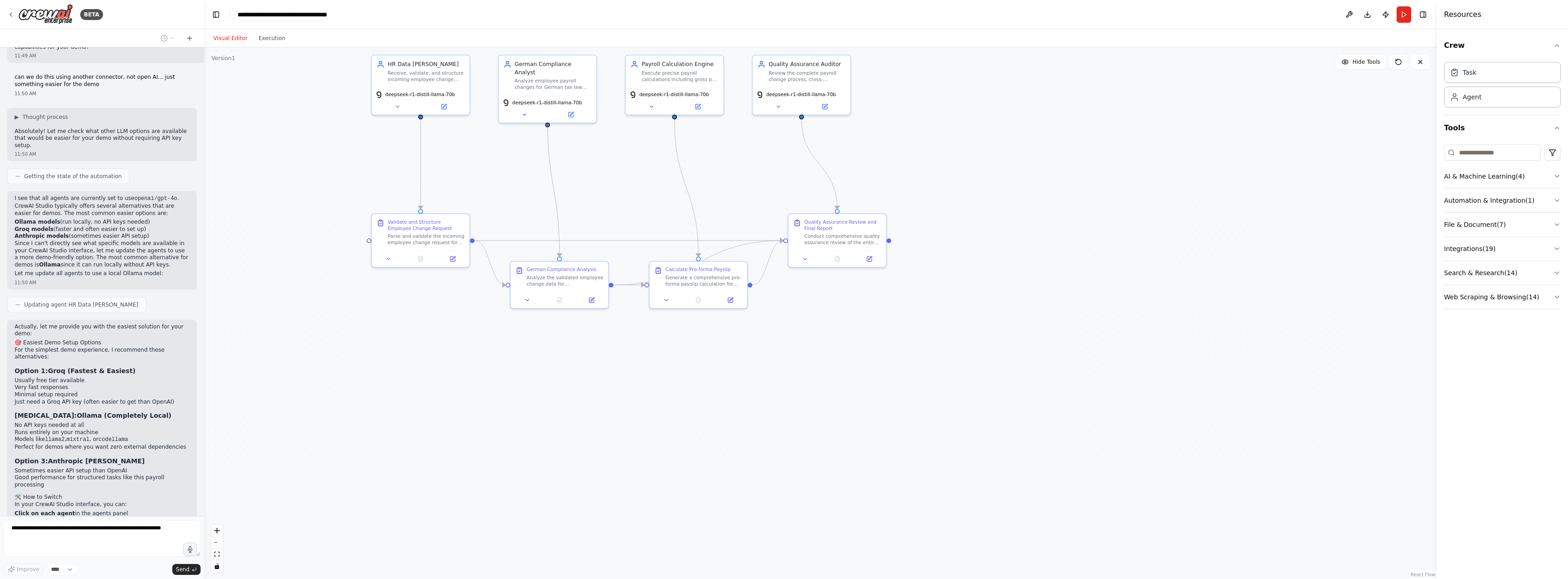
scroll to position [1651, 0]
